Goal: Task Accomplishment & Management: Use online tool/utility

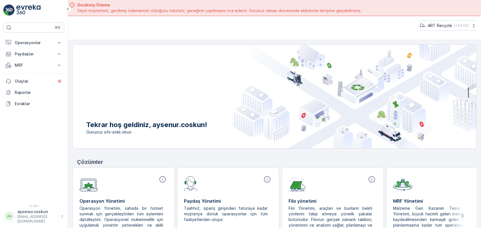
drag, startPoint x: 0, startPoint y: 0, endPoint x: 34, endPoint y: 48, distance: 58.9
click at [34, 46] on button "Operasyonlar" at bounding box center [33, 42] width 61 height 11
click at [34, 61] on link "Planlama" at bounding box center [38, 60] width 52 height 8
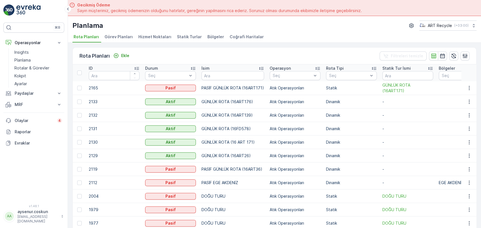
click at [163, 37] on span "Hizmet Noktaları" at bounding box center [154, 37] width 33 height 6
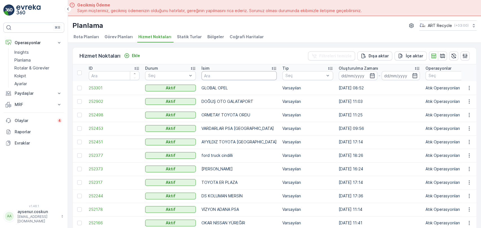
click at [211, 77] on input "text" at bounding box center [238, 75] width 75 height 9
type input "TEKNİK"
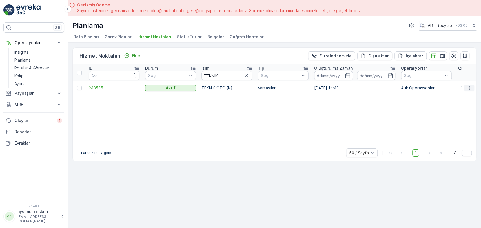
click at [468, 88] on icon "button" at bounding box center [469, 88] width 6 height 6
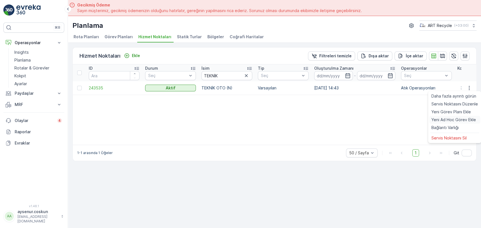
click at [448, 118] on span "Yeni Ad Hoc Görev Ekle" at bounding box center [453, 120] width 45 height 6
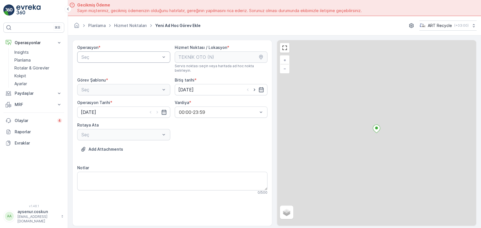
click at [139, 55] on div at bounding box center [121, 57] width 80 height 5
click at [134, 69] on div "Atık Operasyonları" at bounding box center [124, 70] width 86 height 5
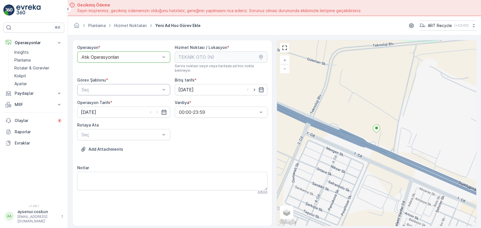
click at [125, 87] on div at bounding box center [121, 89] width 80 height 5
click at [108, 101] on div "Atık Toplama" at bounding box center [124, 103] width 86 height 5
click at [101, 135] on div "Seç" at bounding box center [123, 134] width 93 height 11
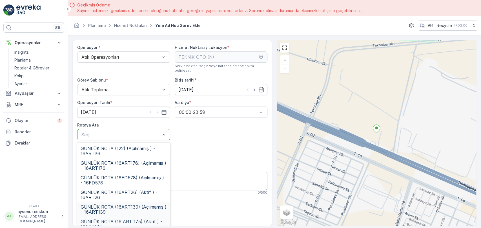
scroll to position [20, 0]
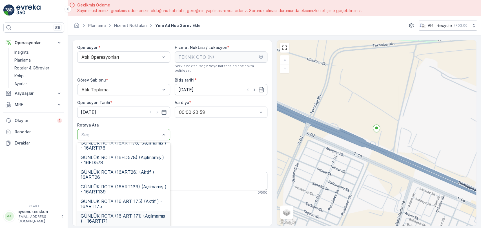
click at [130, 214] on span "GÜNLÜK ROTA (16 ART 171) (Açılmamış ) - 16ART171" at bounding box center [124, 219] width 86 height 10
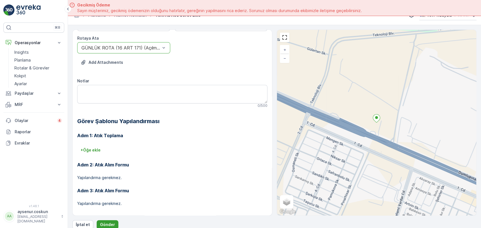
scroll to position [16, 0]
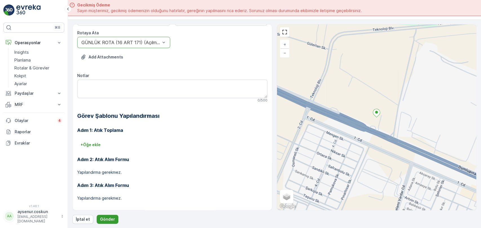
click at [113, 217] on p "Gönder" at bounding box center [107, 220] width 15 height 6
